Goal: Transaction & Acquisition: Subscribe to service/newsletter

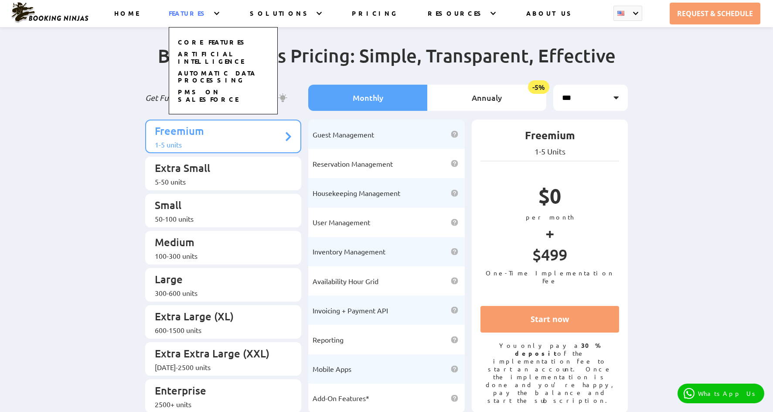
click at [222, 13] on div "CORE FEATURES ARTIFICIAL INTELLIGENCE AUTOMATIC DATA PROCESSING PMS on SALESFOR…" at bounding box center [223, 62] width 109 height 105
click at [224, 41] on link "CORE FEATURES" at bounding box center [213, 42] width 70 height 9
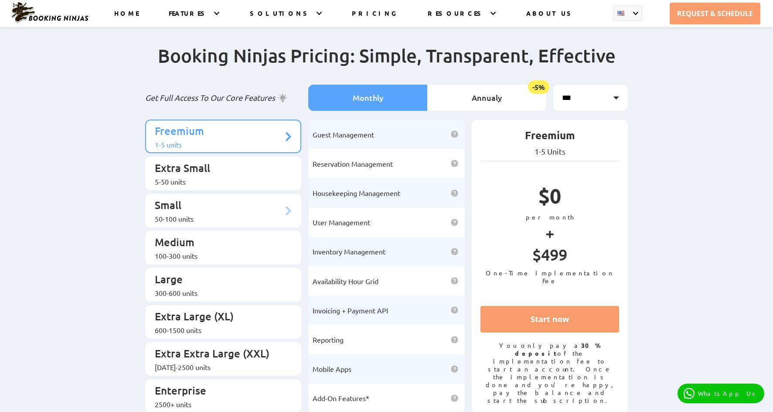
click at [198, 200] on p "Small" at bounding box center [219, 206] width 129 height 16
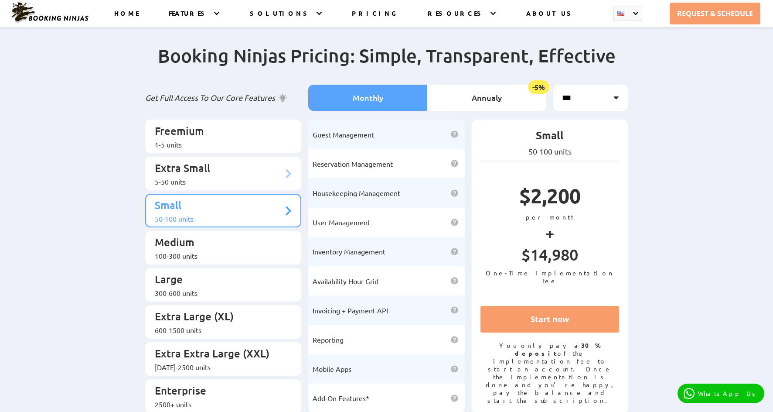
click at [203, 165] on p "Extra Small" at bounding box center [219, 169] width 129 height 16
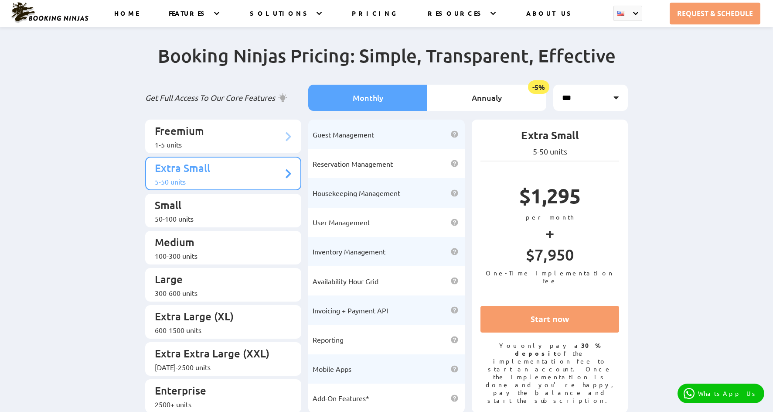
click at [205, 130] on p "Freemium" at bounding box center [219, 132] width 129 height 16
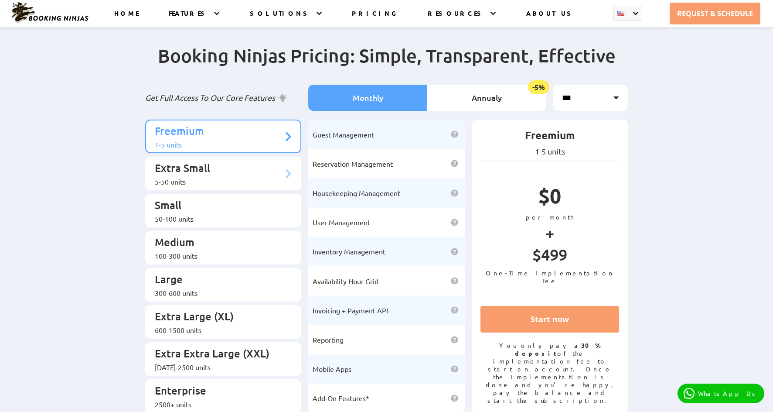
click at [232, 168] on p "Extra Small" at bounding box center [219, 169] width 129 height 16
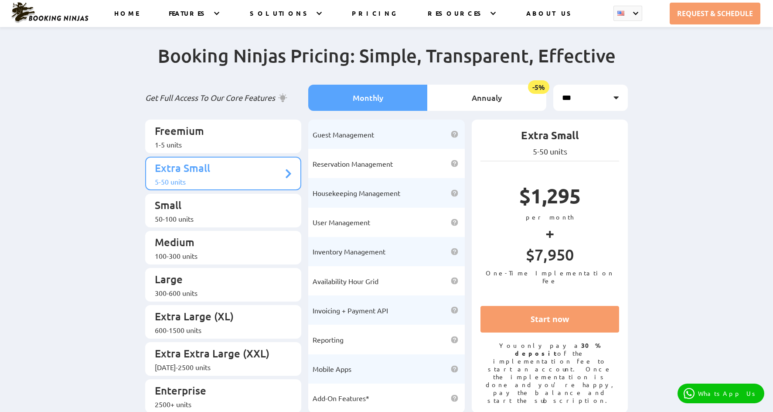
click at [554, 136] on p "Extra Small" at bounding box center [550, 137] width 139 height 18
click at [482, 98] on li "Annualy -5%" at bounding box center [486, 98] width 119 height 26
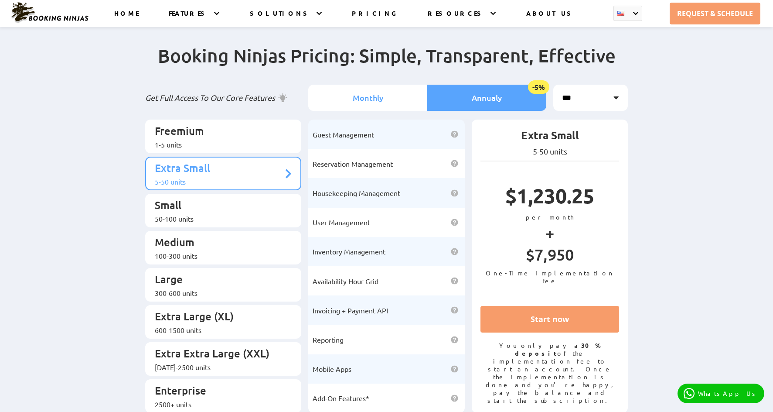
click at [395, 93] on li "Monthly" at bounding box center [367, 98] width 119 height 26
